Goal: Task Accomplishment & Management: Manage account settings

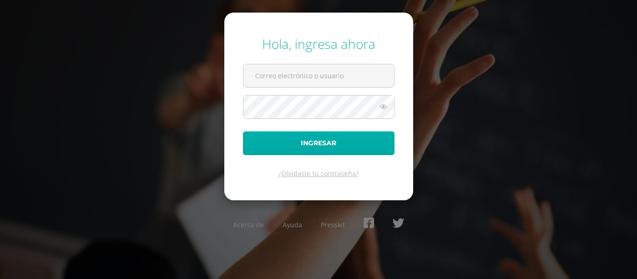
type input "[EMAIL_ADDRESS][DOMAIN_NAME]"
click at [342, 141] on button "Ingresar" at bounding box center [319, 144] width 152 height 24
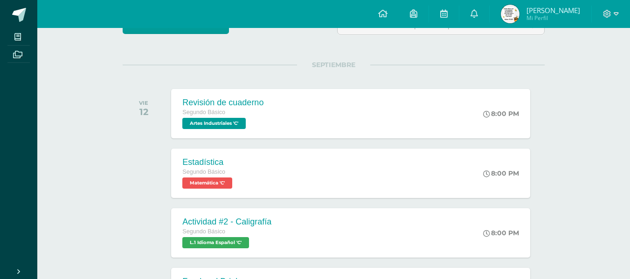
scroll to position [93, 0]
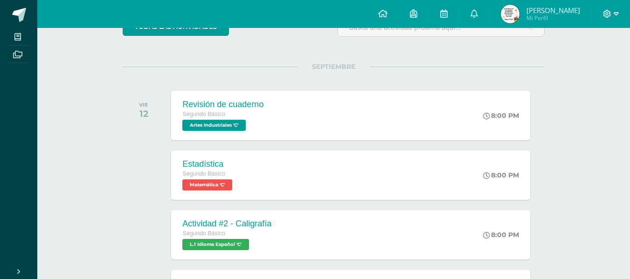
click at [616, 14] on icon at bounding box center [616, 14] width 5 height 8
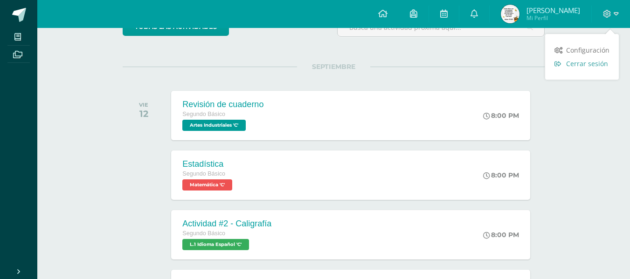
click at [592, 64] on span "Cerrar sesión" at bounding box center [587, 63] width 42 height 9
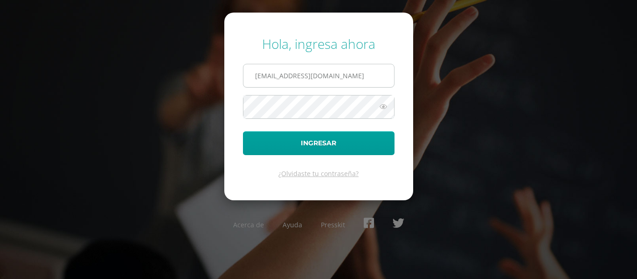
click at [363, 79] on input "[EMAIL_ADDRESS][DOMAIN_NAME]" at bounding box center [318, 75] width 151 height 23
type input "480@laestrella.edu.gt"
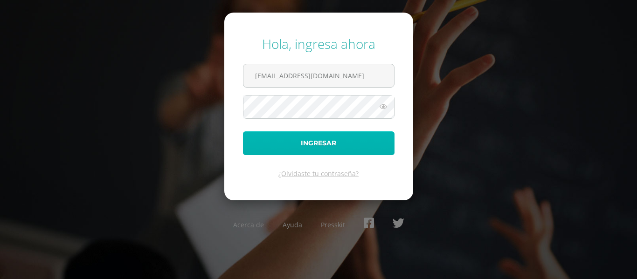
click at [339, 138] on button "Ingresar" at bounding box center [319, 144] width 152 height 24
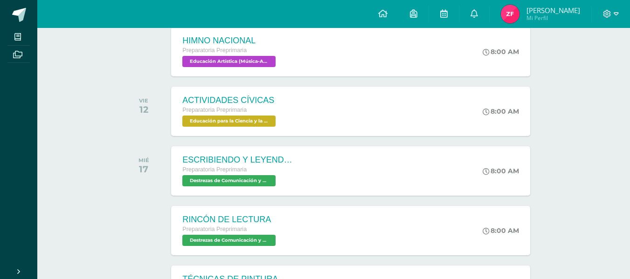
scroll to position [233, 0]
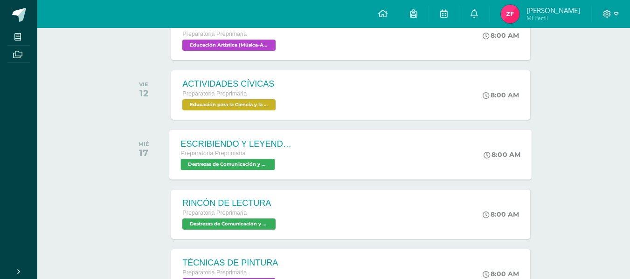
click at [269, 142] on div "ESCRIBIENDO Y LEYENDO CON [PERSON_NAME]" at bounding box center [237, 144] width 113 height 10
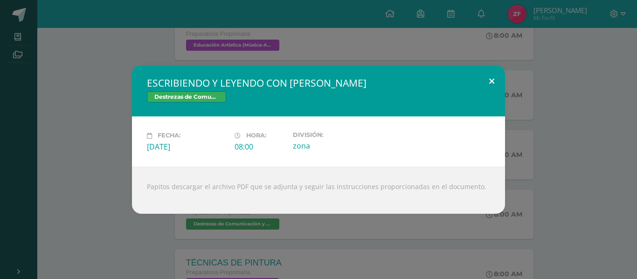
click at [493, 83] on button at bounding box center [491, 81] width 27 height 32
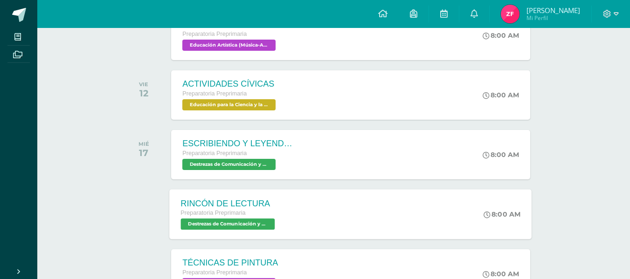
click at [259, 205] on div "RINCÓN DE LECTURA" at bounding box center [229, 204] width 97 height 10
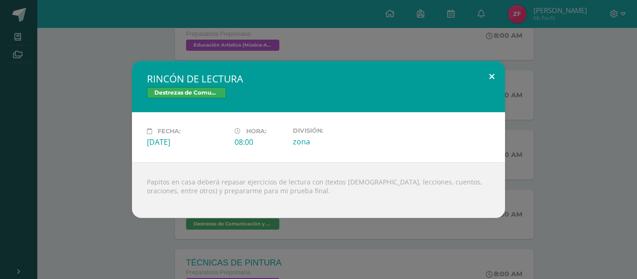
click at [499, 76] on button at bounding box center [491, 77] width 27 height 32
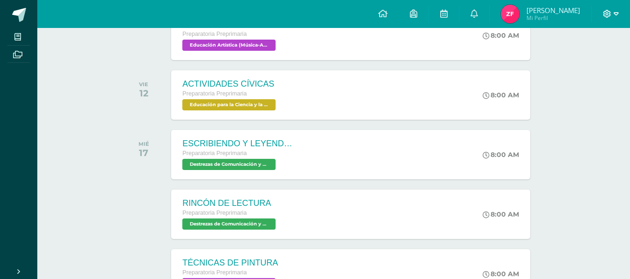
click at [617, 14] on icon at bounding box center [616, 14] width 5 height 8
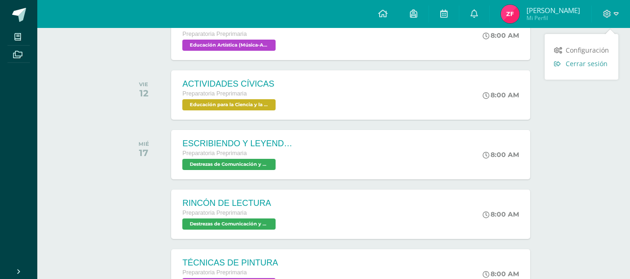
click at [583, 62] on span "Cerrar sesión" at bounding box center [587, 63] width 42 height 9
